Goal: Transaction & Acquisition: Obtain resource

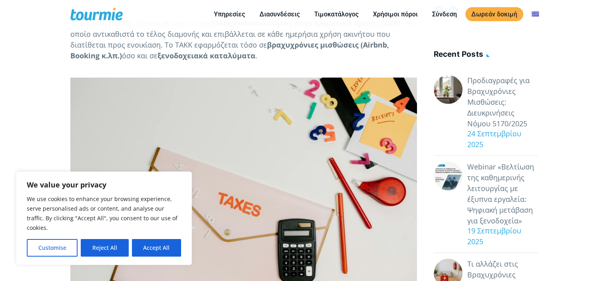
scroll to position [158, 0]
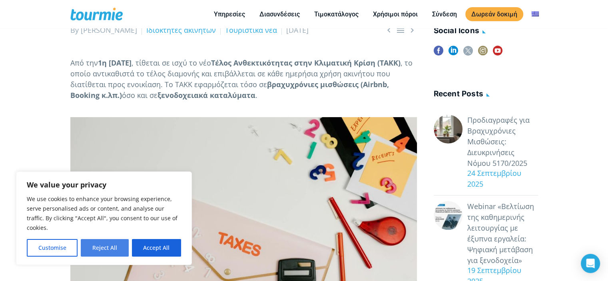
click at [115, 246] on button "Reject All" at bounding box center [105, 248] width 48 height 18
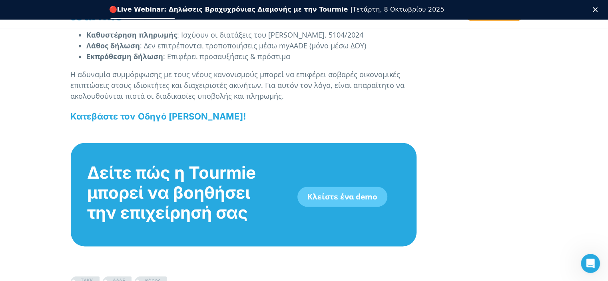
scroll to position [1124, 0]
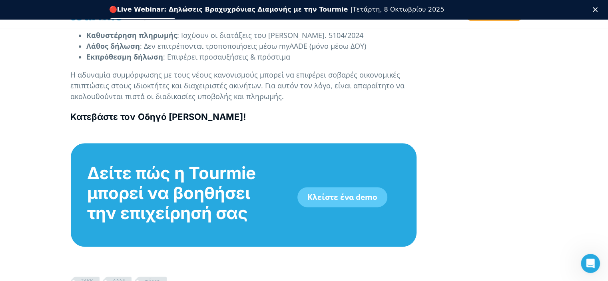
click at [196, 118] on b "Κατεβάστε τον Οδηγό [PERSON_NAME]!" at bounding box center [158, 117] width 176 height 10
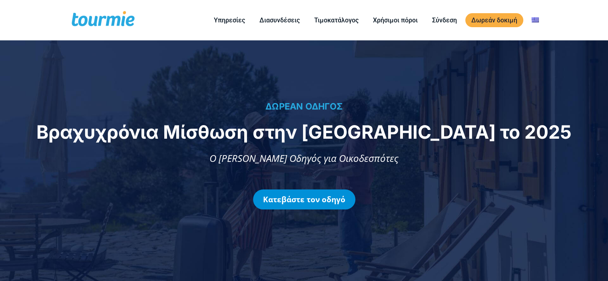
click at [311, 201] on link "Κατεβάστε τον οδηγό" at bounding box center [304, 200] width 102 height 20
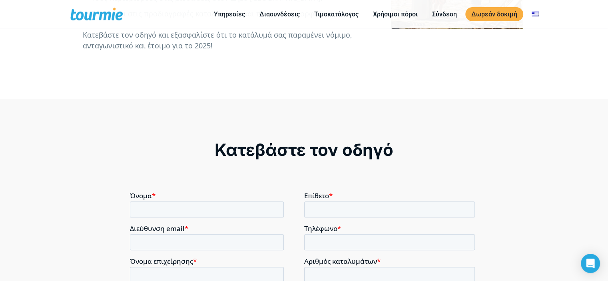
scroll to position [374, 0]
